Goal: Task Accomplishment & Management: Manage account settings

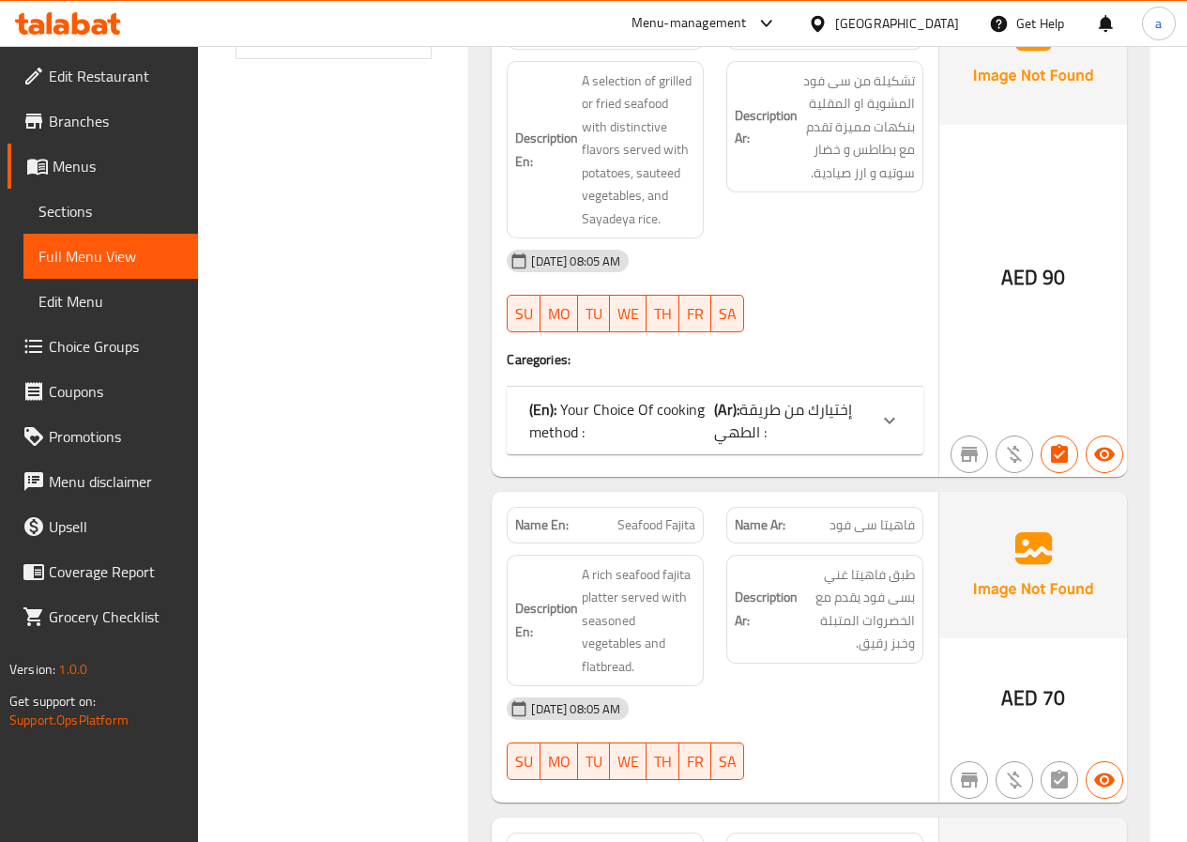
scroll to position [701, 0]
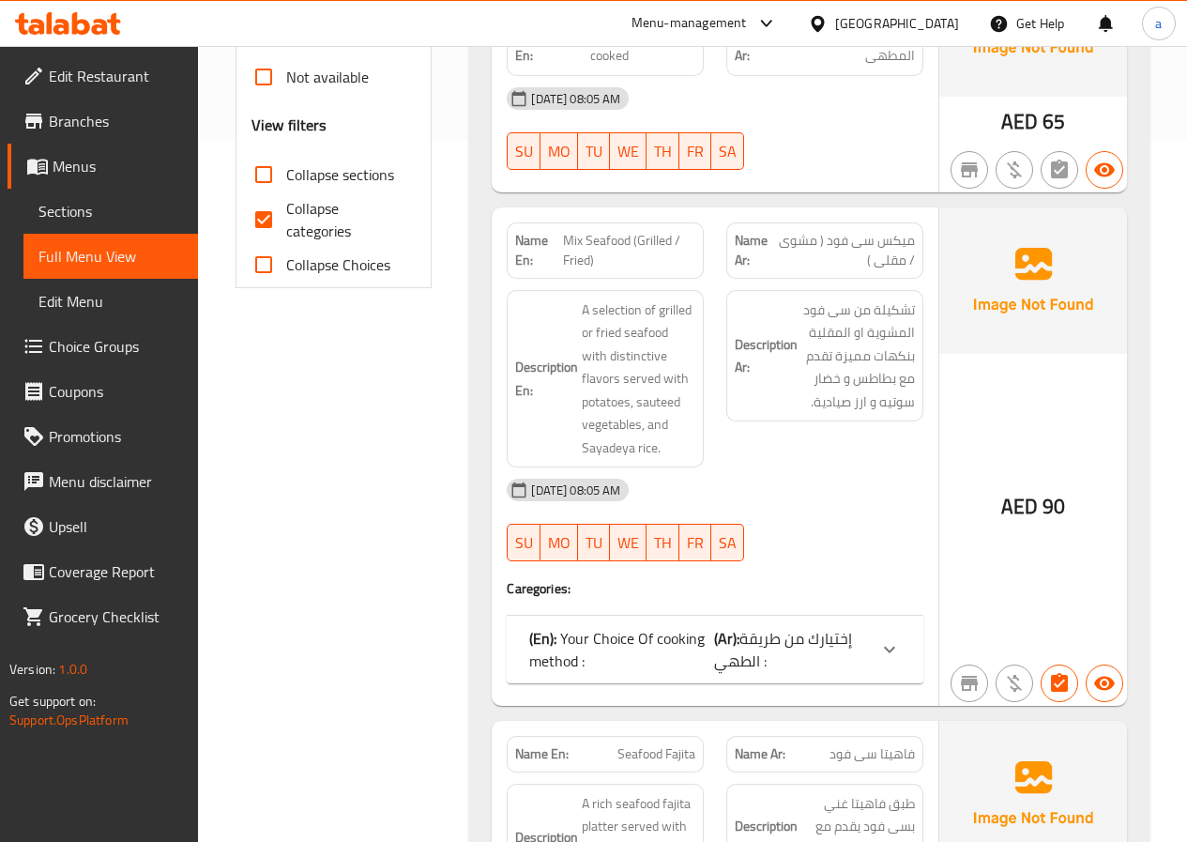
click at [859, 627] on p "(Ar): إختيارك من طريقة الطهي :" at bounding box center [790, 649] width 153 height 45
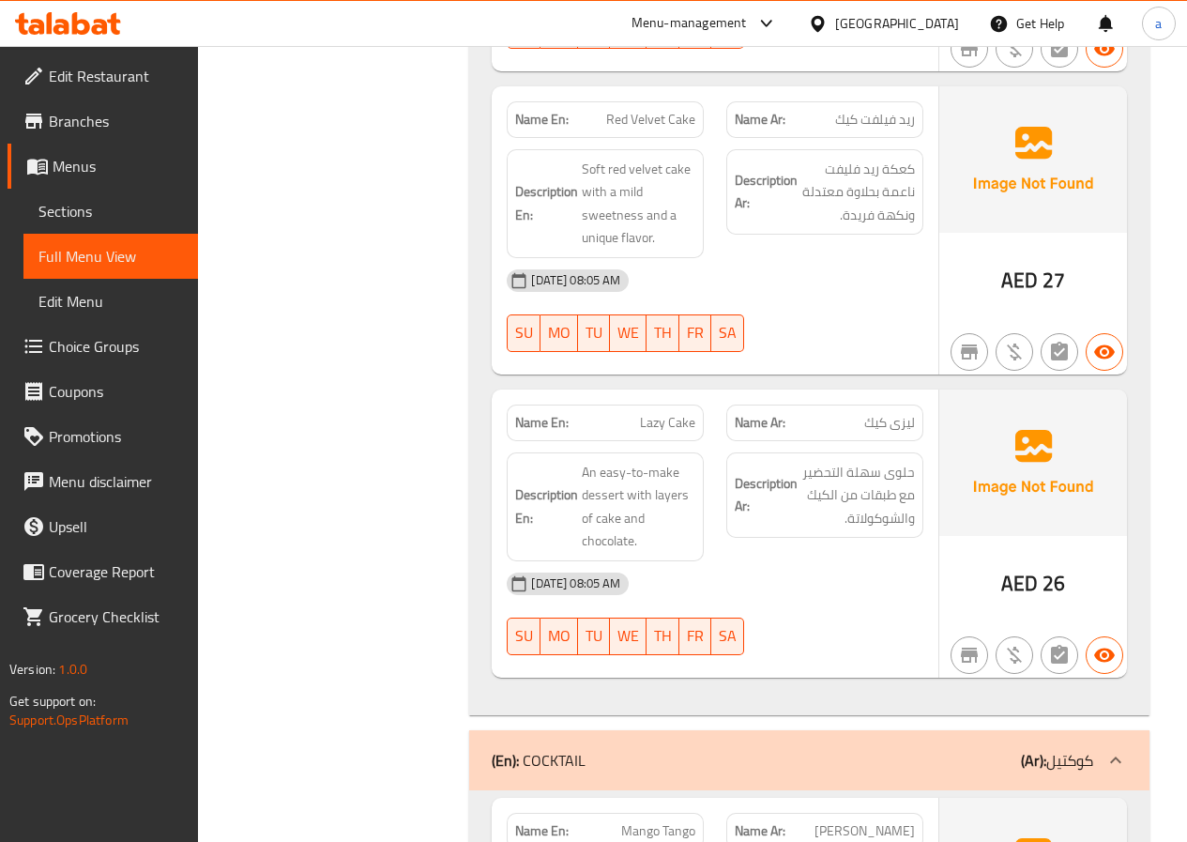
scroll to position [4035, 0]
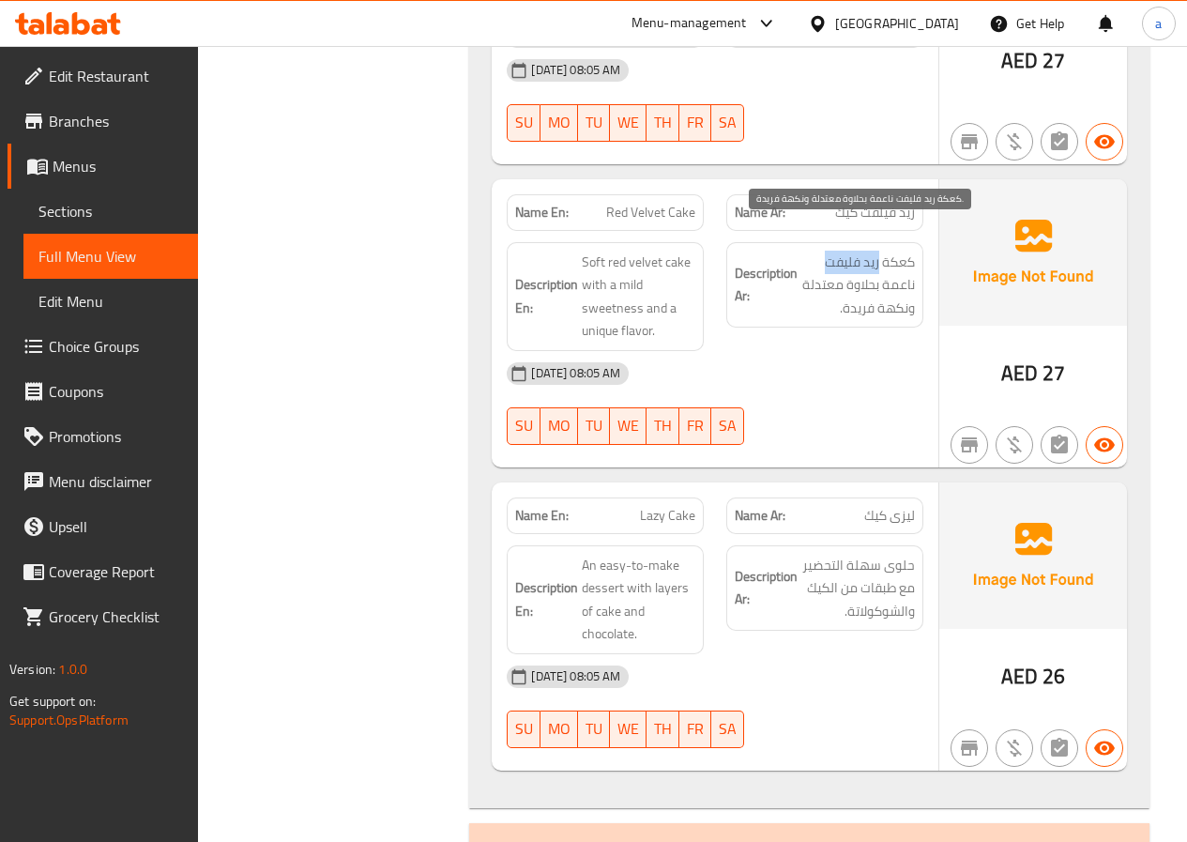
drag, startPoint x: 829, startPoint y: 234, endPoint x: 877, endPoint y: 236, distance: 48.8
click at [877, 251] on span "كعكة ريد فليفت ناعمة بحلاوة معتدلة ونكهة فريدة." at bounding box center [858, 285] width 114 height 69
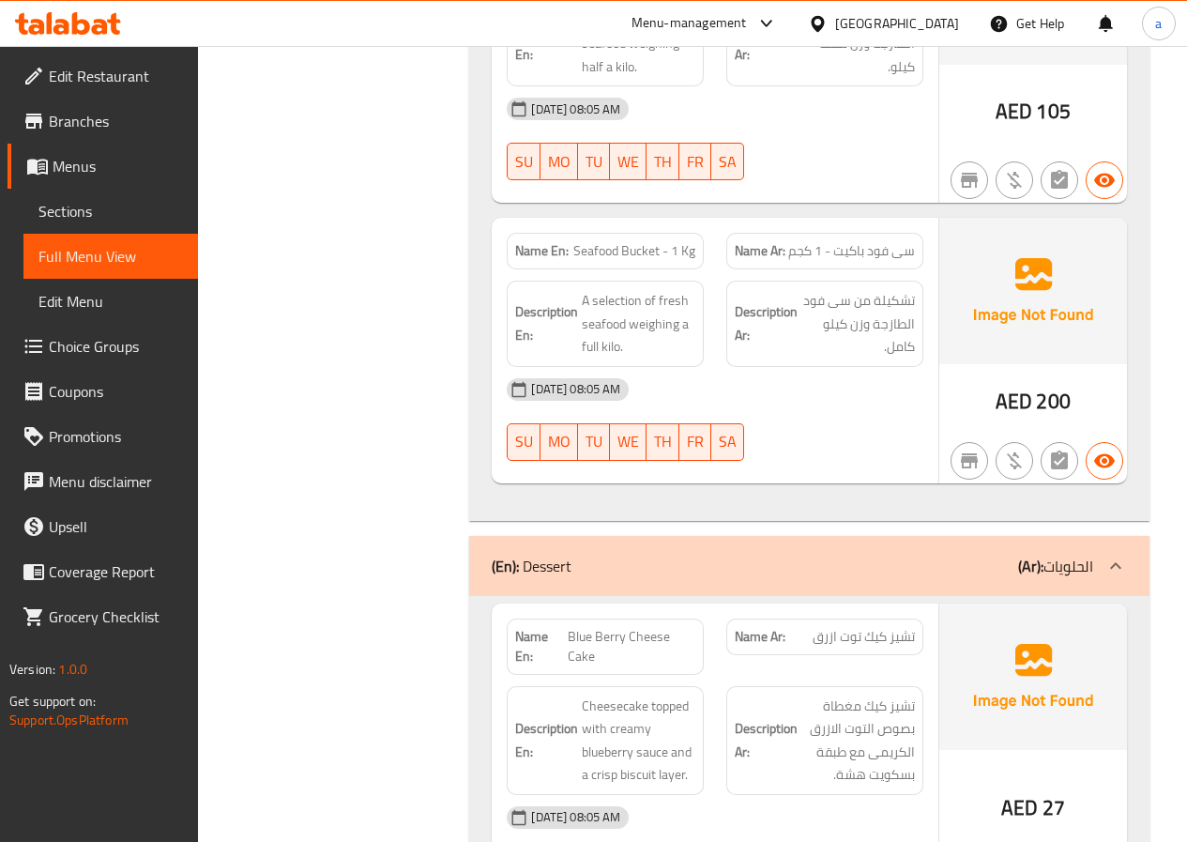
scroll to position [3286, 0]
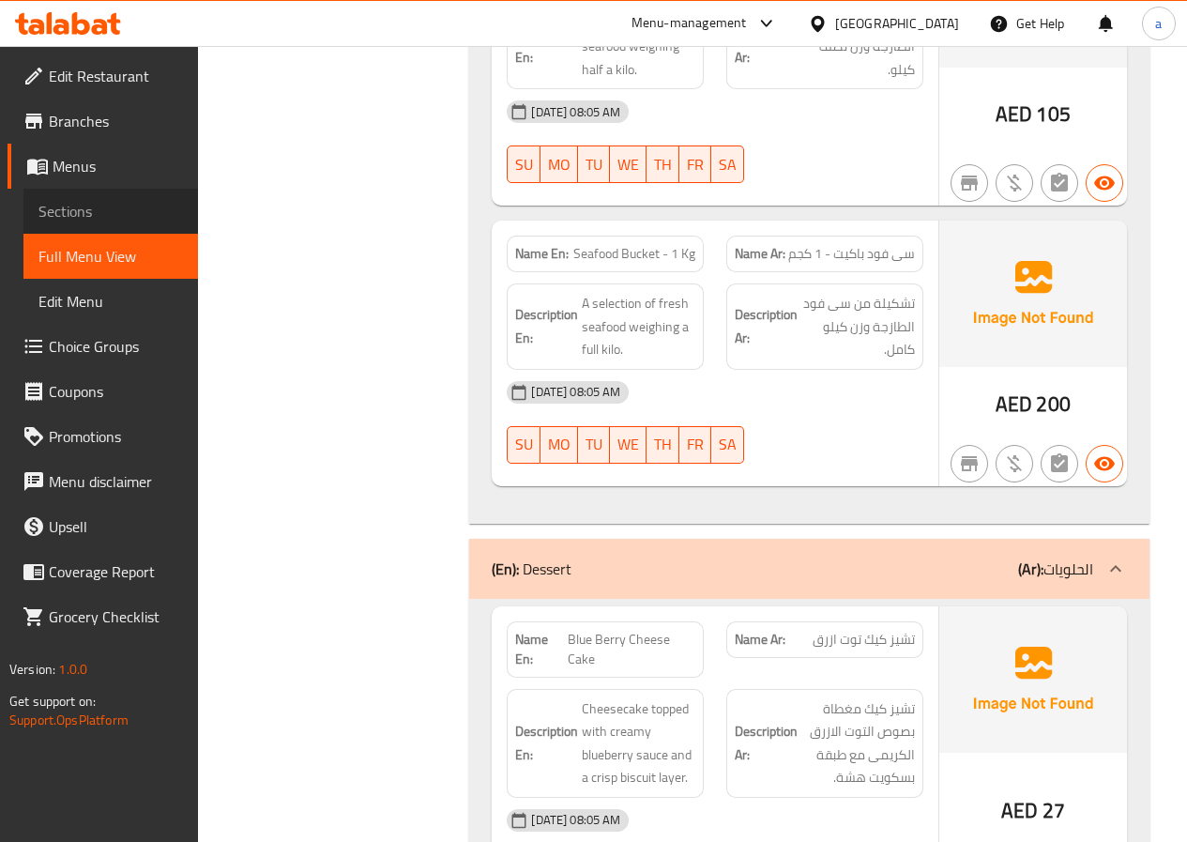
click at [153, 197] on link "Sections" at bounding box center [110, 211] width 175 height 45
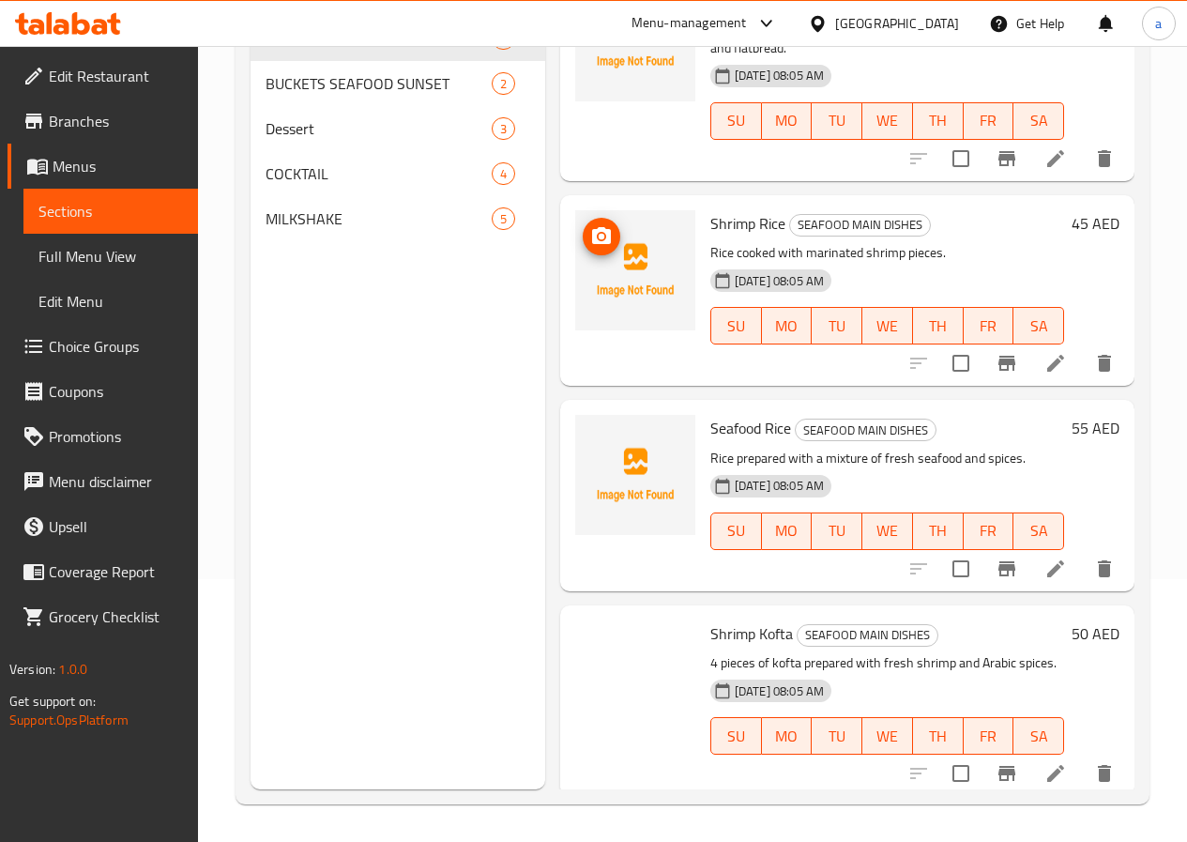
scroll to position [751, 0]
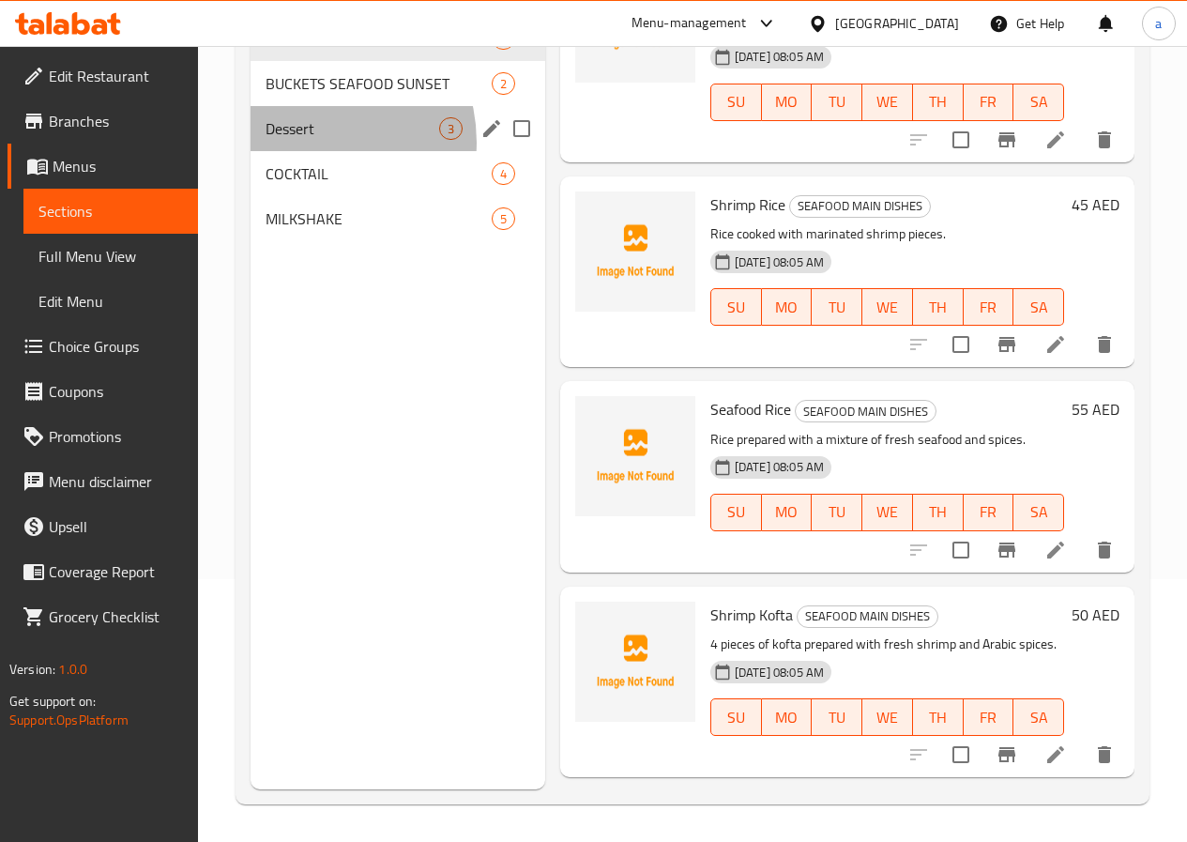
click at [306, 151] on div "Dessert 3" at bounding box center [398, 128] width 295 height 45
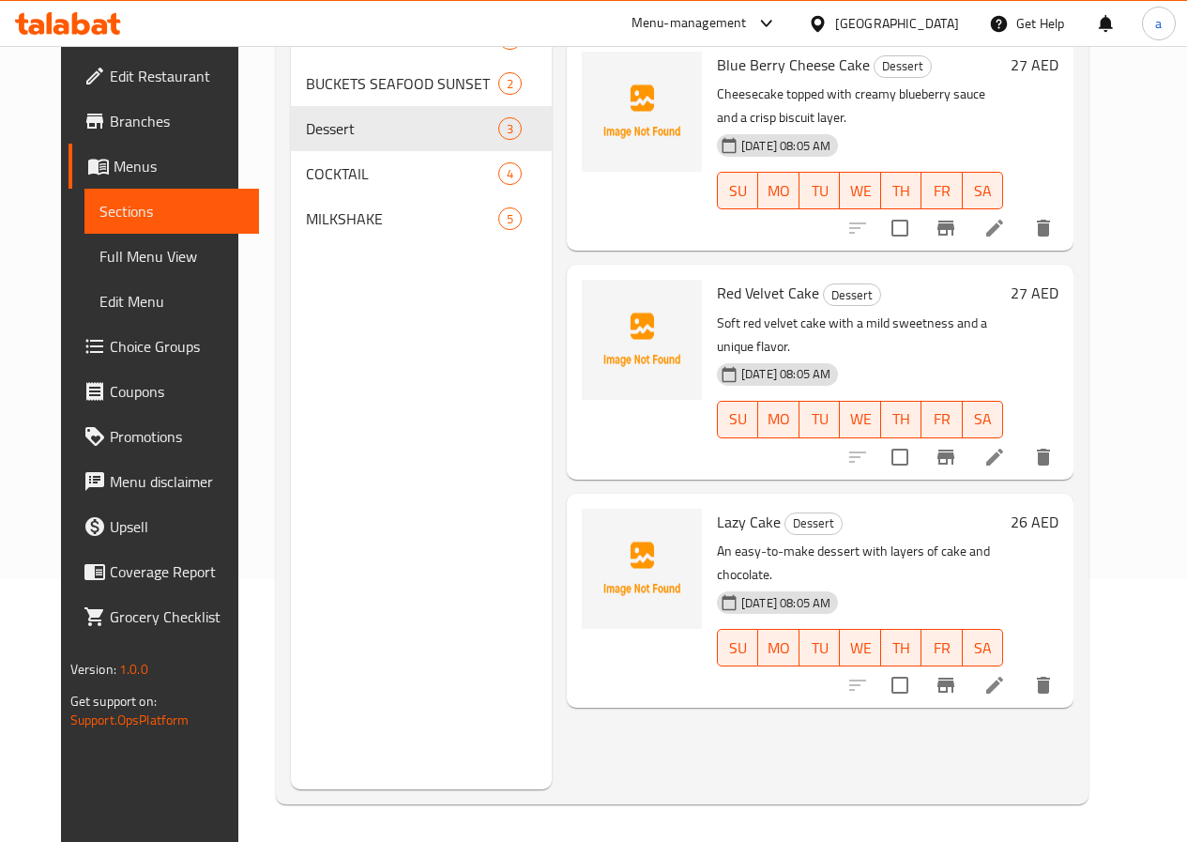
click at [1021, 440] on li at bounding box center [995, 457] width 53 height 34
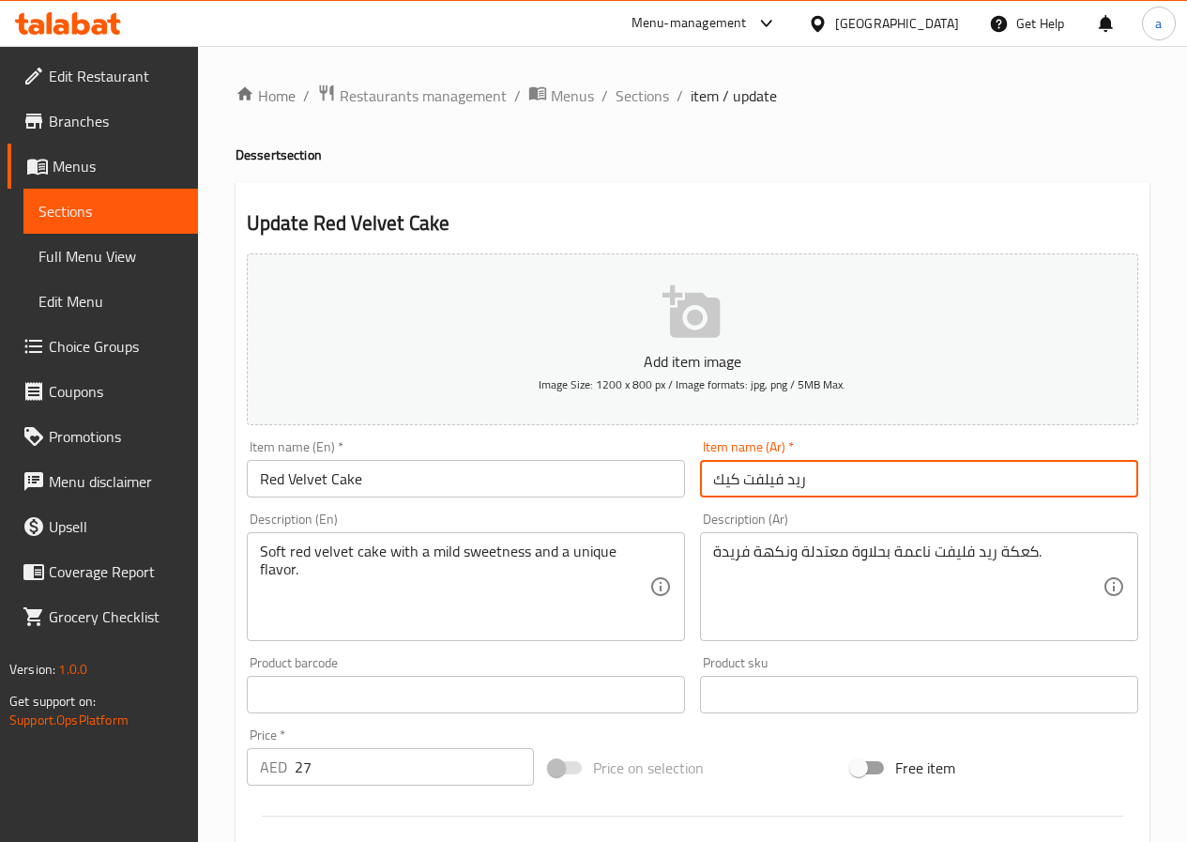
drag, startPoint x: 809, startPoint y: 481, endPoint x: 745, endPoint y: 481, distance: 63.8
click at [745, 481] on input "ريد فيلفت كيك" at bounding box center [919, 479] width 438 height 38
paste input "ي"
type input "ريد فيلفيت كيك"
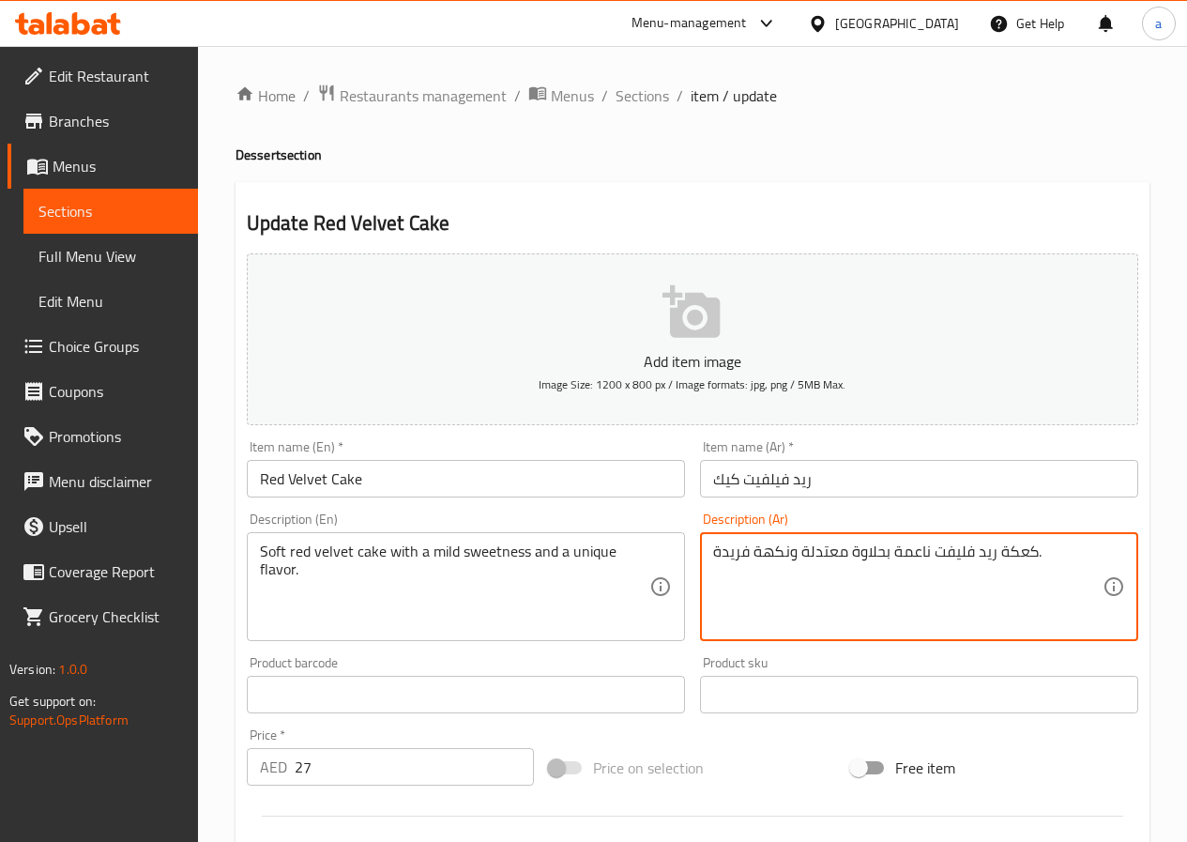
drag, startPoint x: 989, startPoint y: 556, endPoint x: 929, endPoint y: 554, distance: 60.1
paste textarea "[PERSON_NAME]"
click at [997, 557] on textarea "كعكة رريد فيلفيت ناعمة بحلاوة معتدلة ونكهة فريدة." at bounding box center [907, 586] width 389 height 89
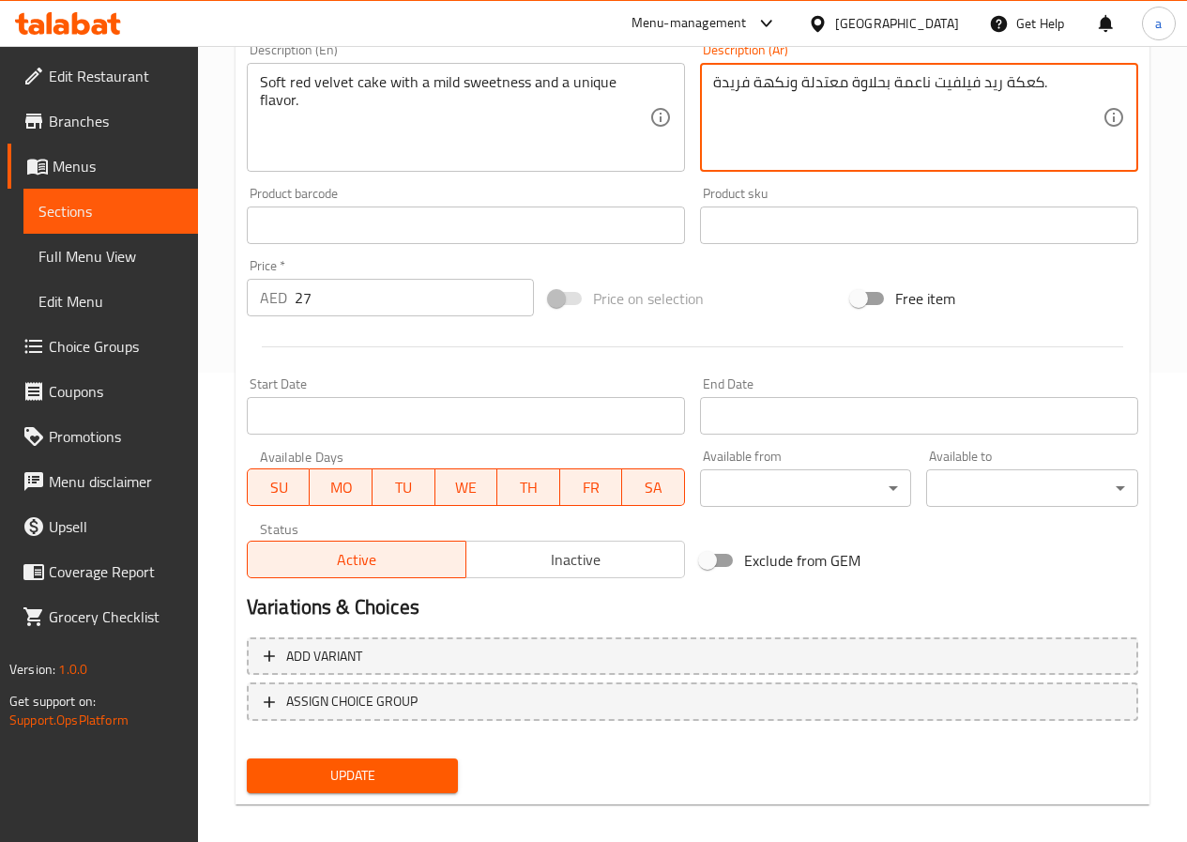
scroll to position [484, 0]
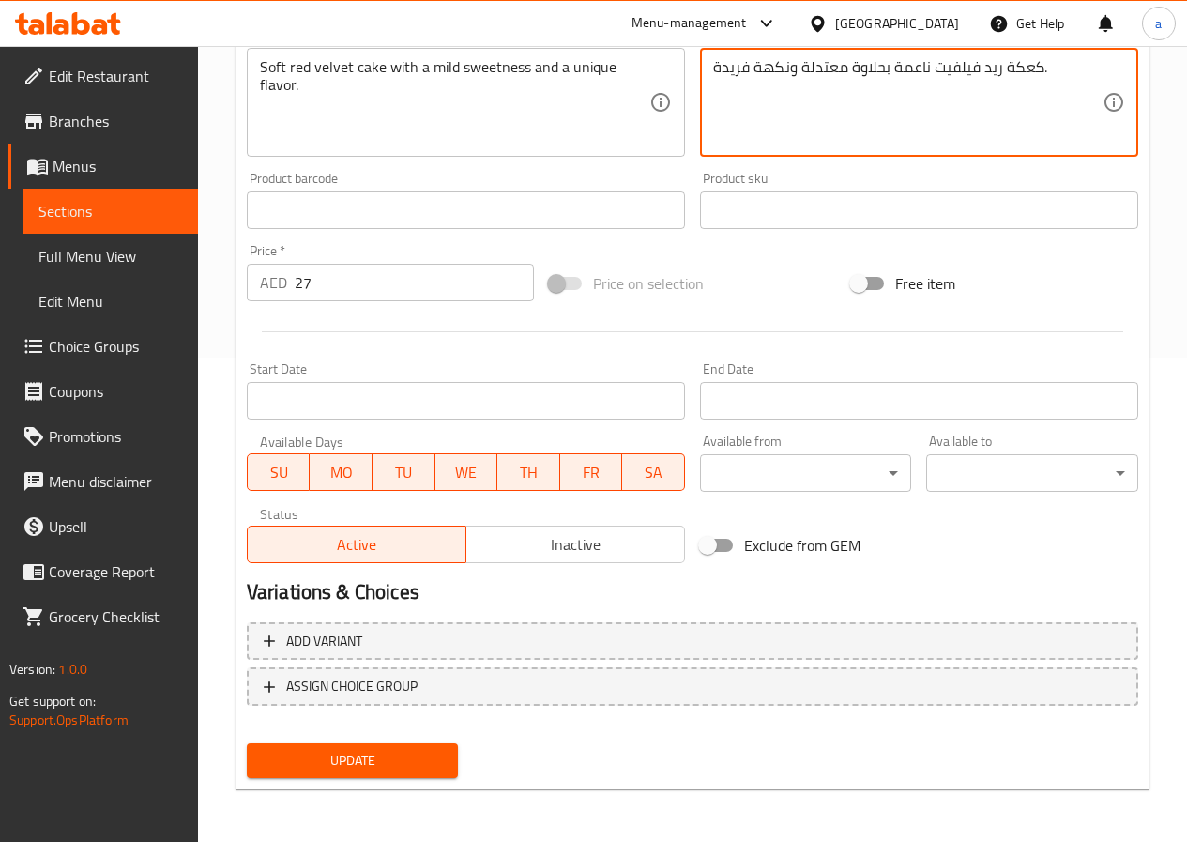
type textarea "كعكة ريد فيلفيت ناعمة بحلاوة معتدلة ونكهة فريدة."
click at [449, 761] on button "Update" at bounding box center [353, 760] width 212 height 35
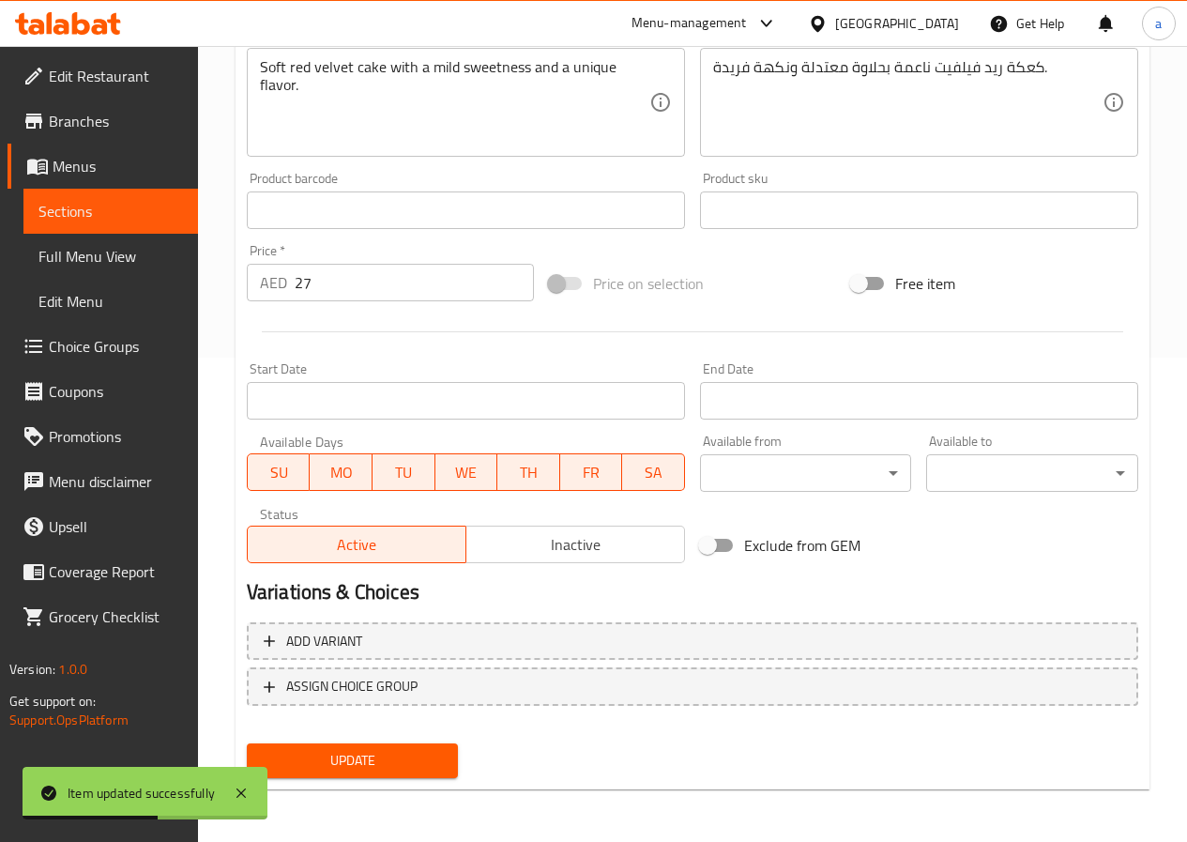
click at [114, 213] on span "Sections" at bounding box center [110, 211] width 145 height 23
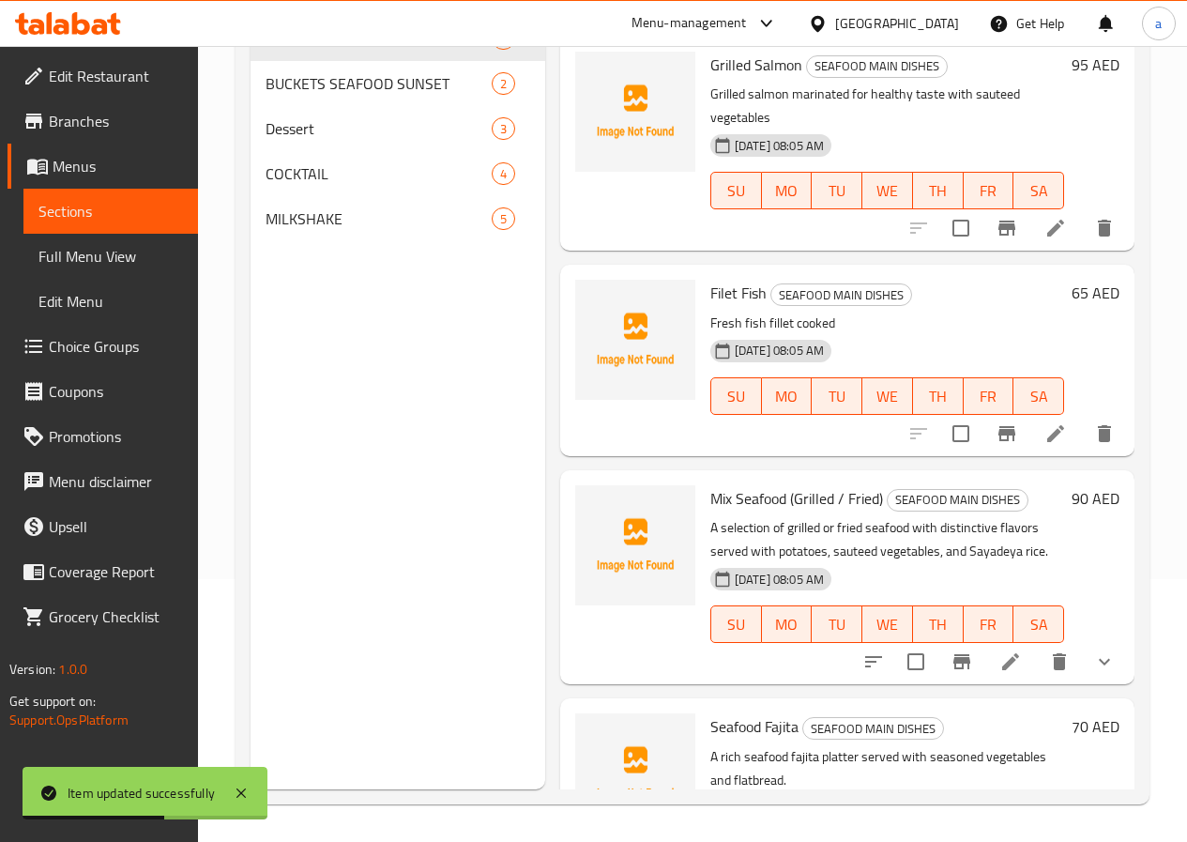
scroll to position [263, 0]
click at [120, 264] on span "Full Menu View" at bounding box center [110, 256] width 145 height 23
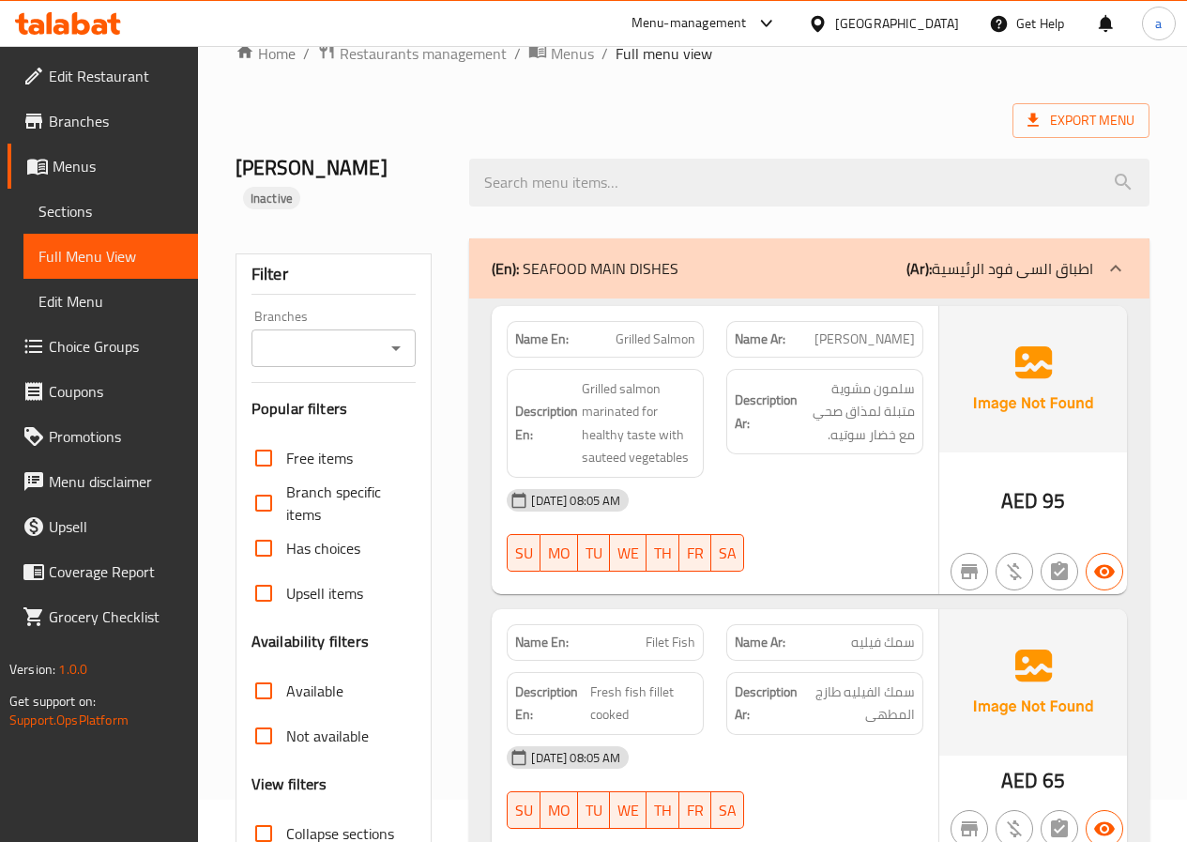
scroll to position [94, 0]
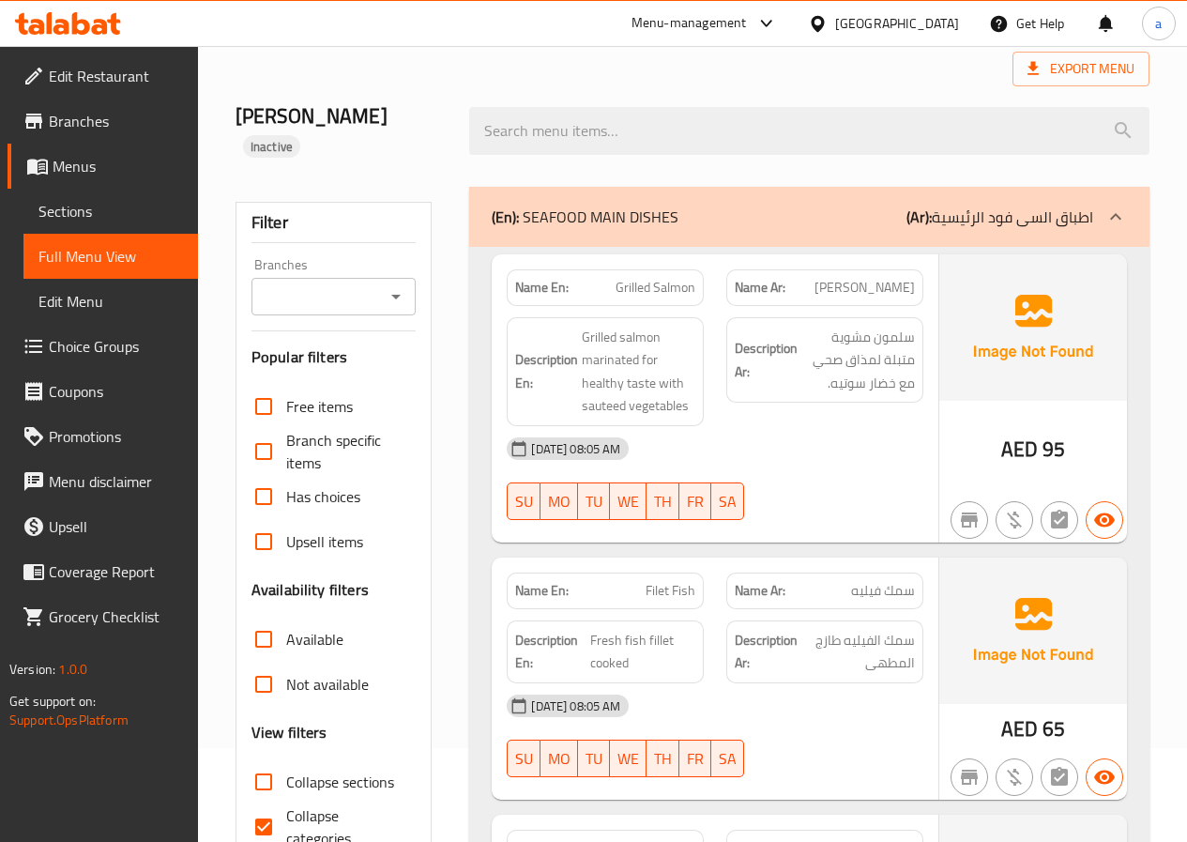
click at [52, 207] on span "Sections" at bounding box center [110, 211] width 145 height 23
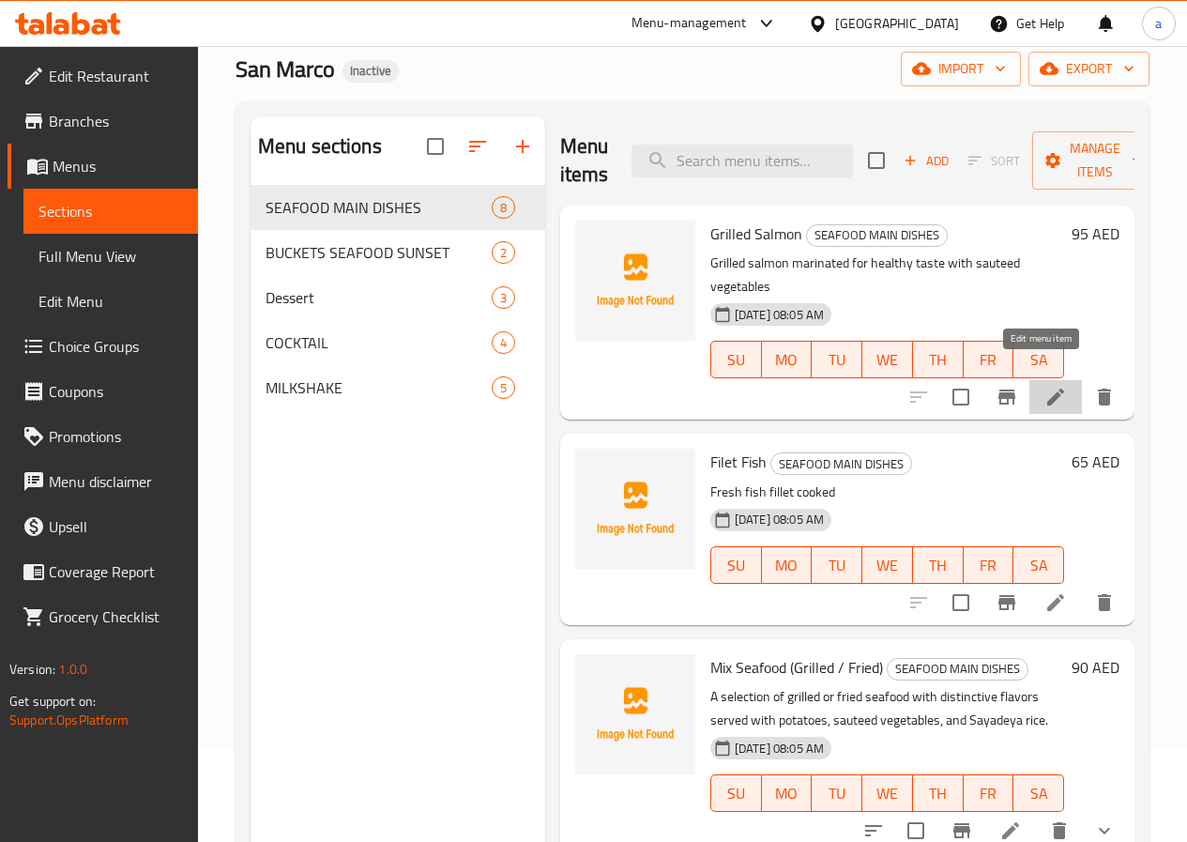
click at [1049, 386] on icon at bounding box center [1056, 397] width 23 height 23
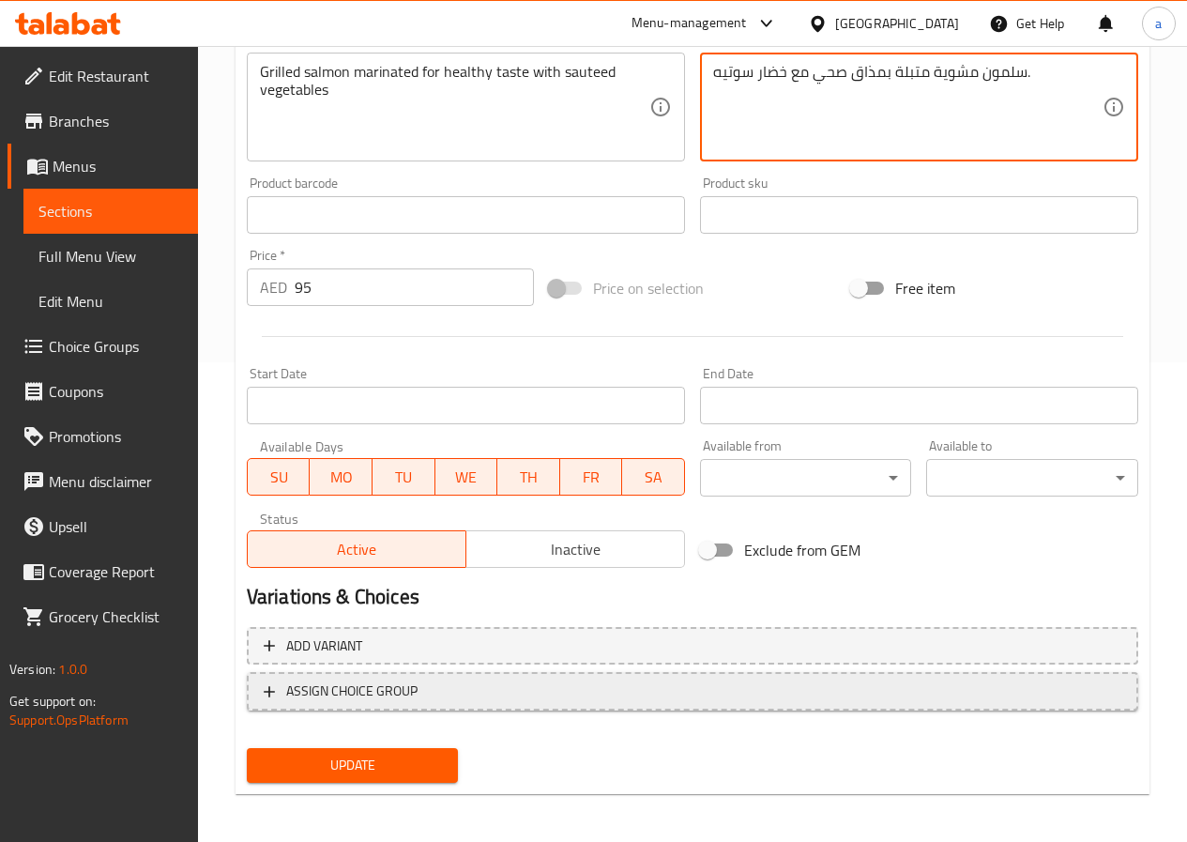
scroll to position [484, 0]
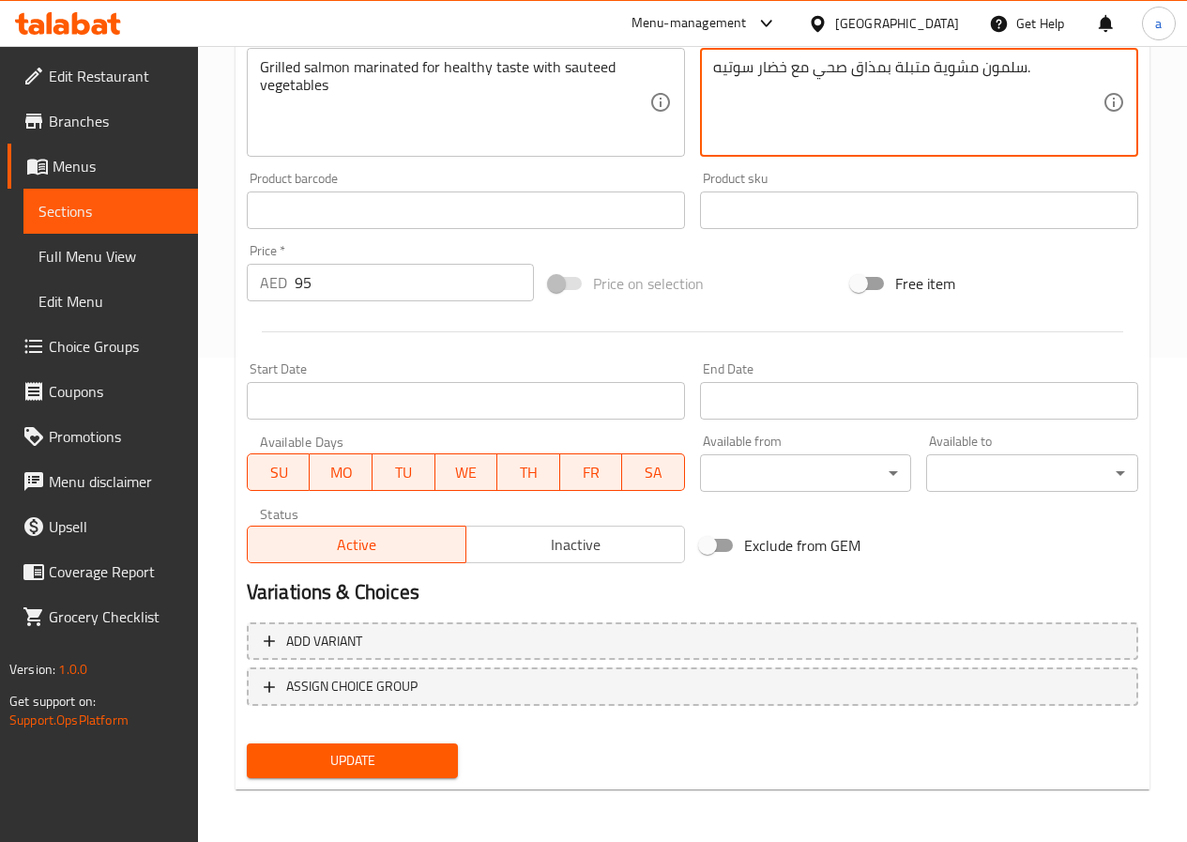
type textarea "سلمون مشوية متبلة بمذاق صحي مع خضار سوتيه."
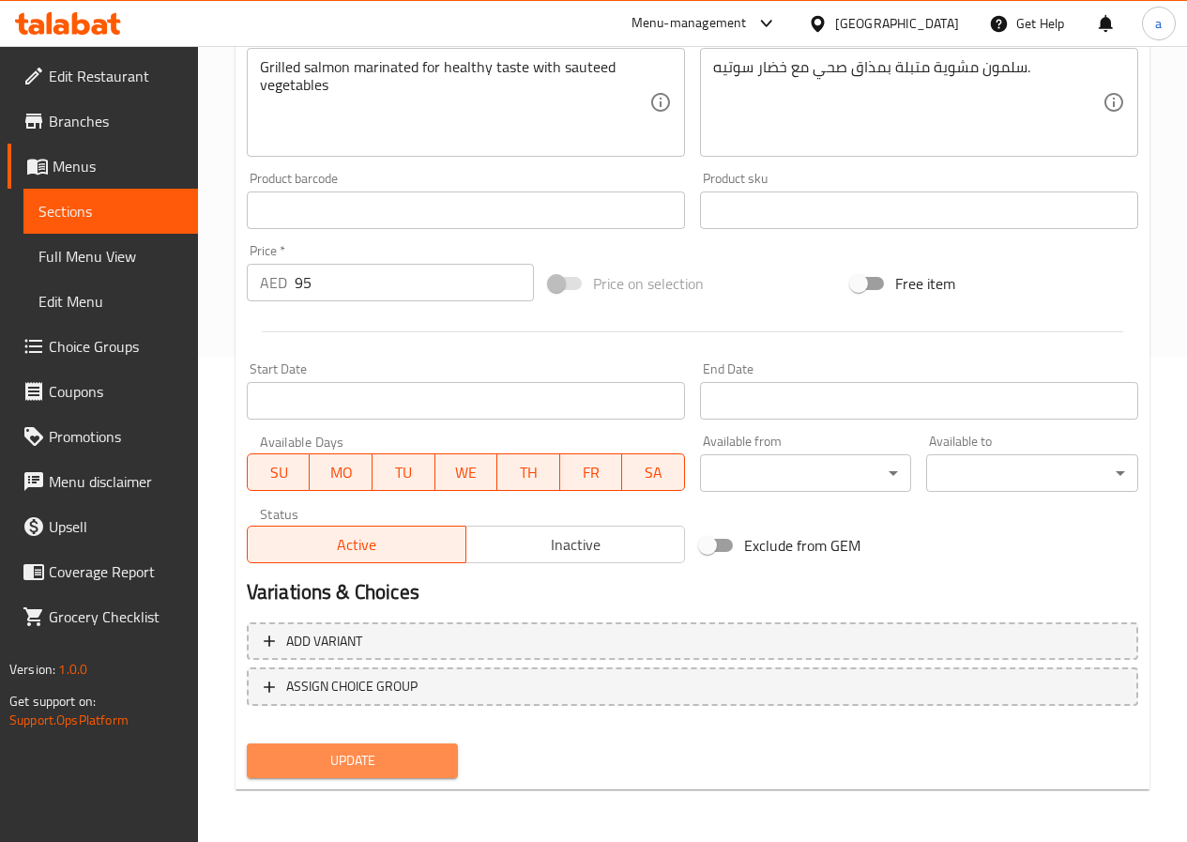
click at [383, 765] on span "Update" at bounding box center [353, 760] width 182 height 23
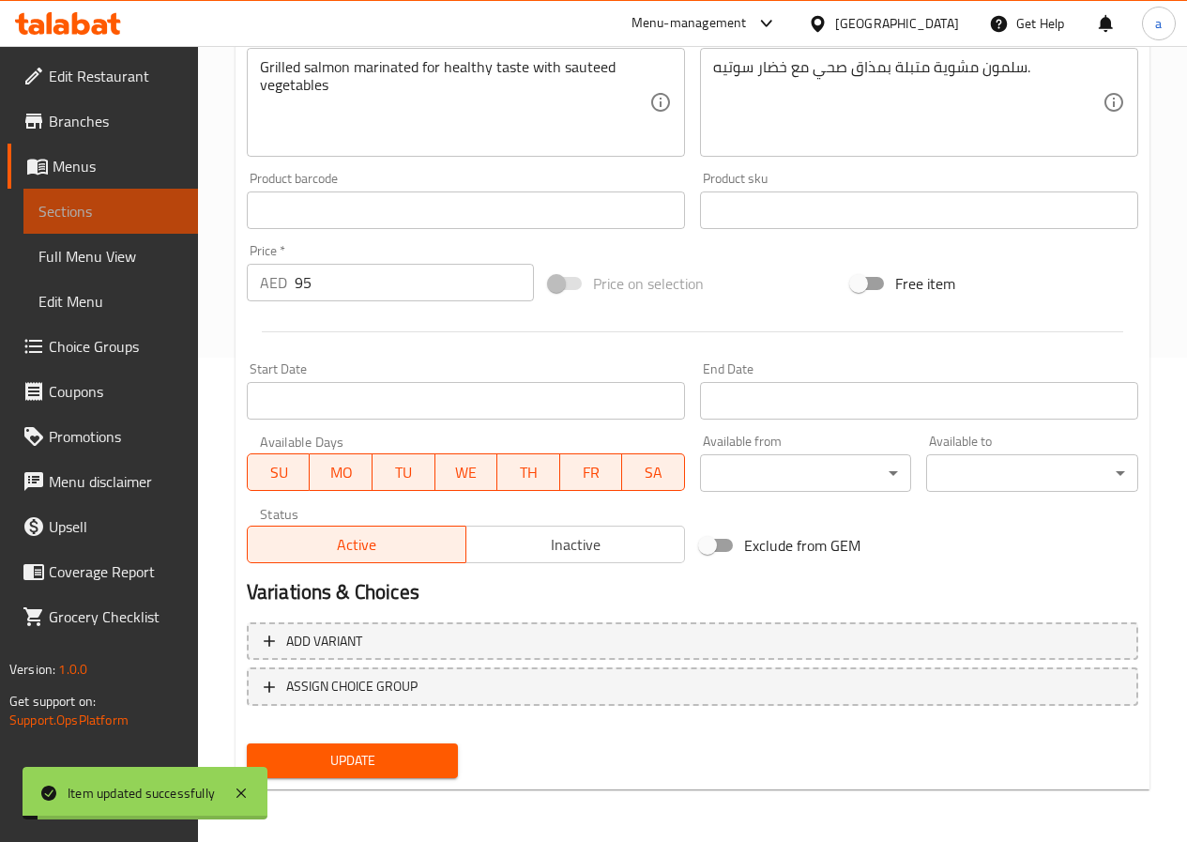
click at [124, 214] on span "Sections" at bounding box center [110, 211] width 145 height 23
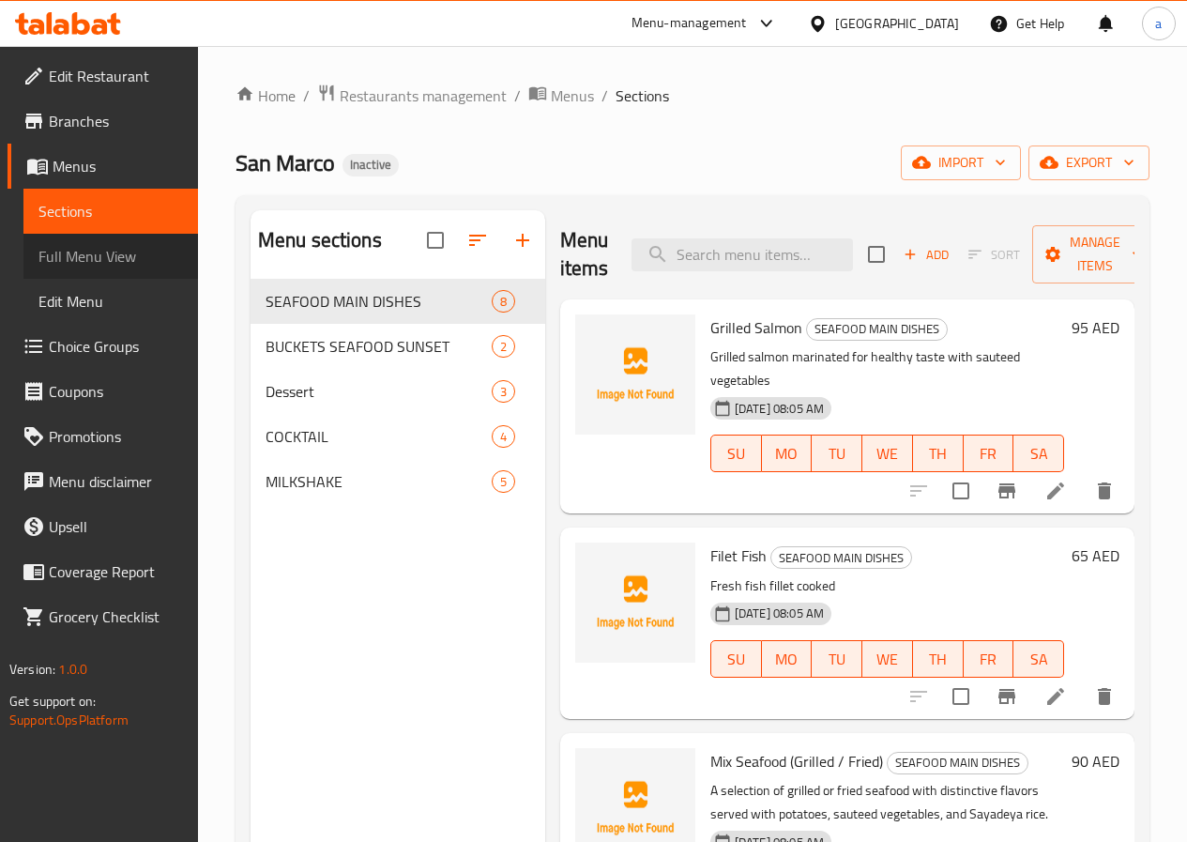
click at [143, 252] on span "Full Menu View" at bounding box center [110, 256] width 145 height 23
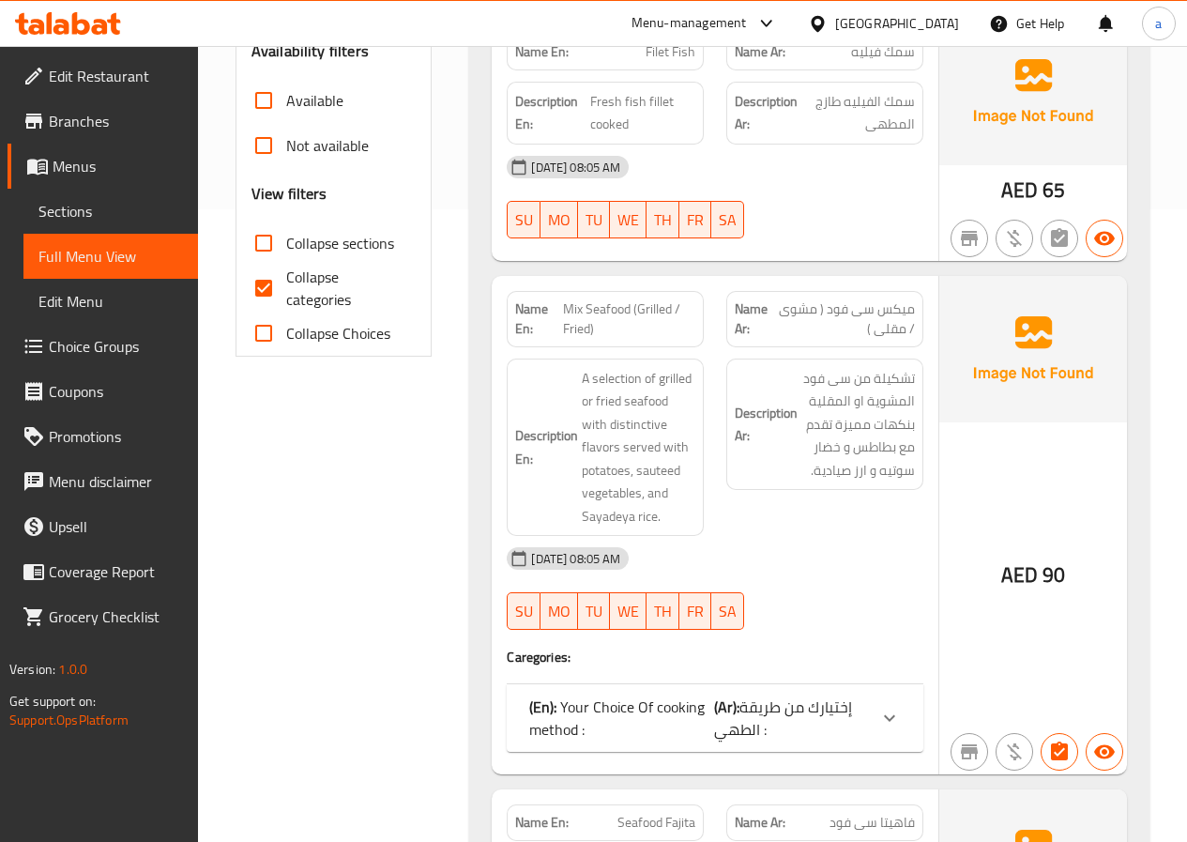
scroll to position [375, 0]
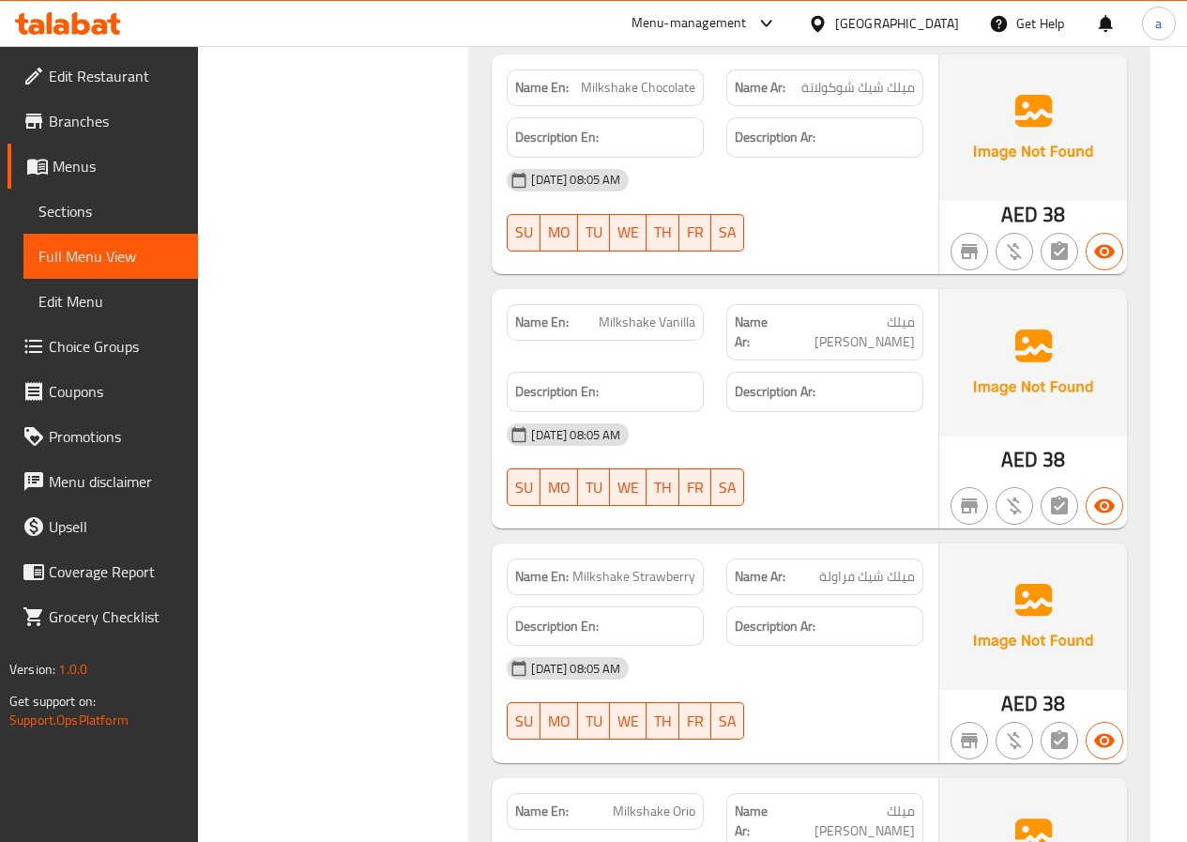
scroll to position [6144, 0]
